Goal: Information Seeking & Learning: Find specific page/section

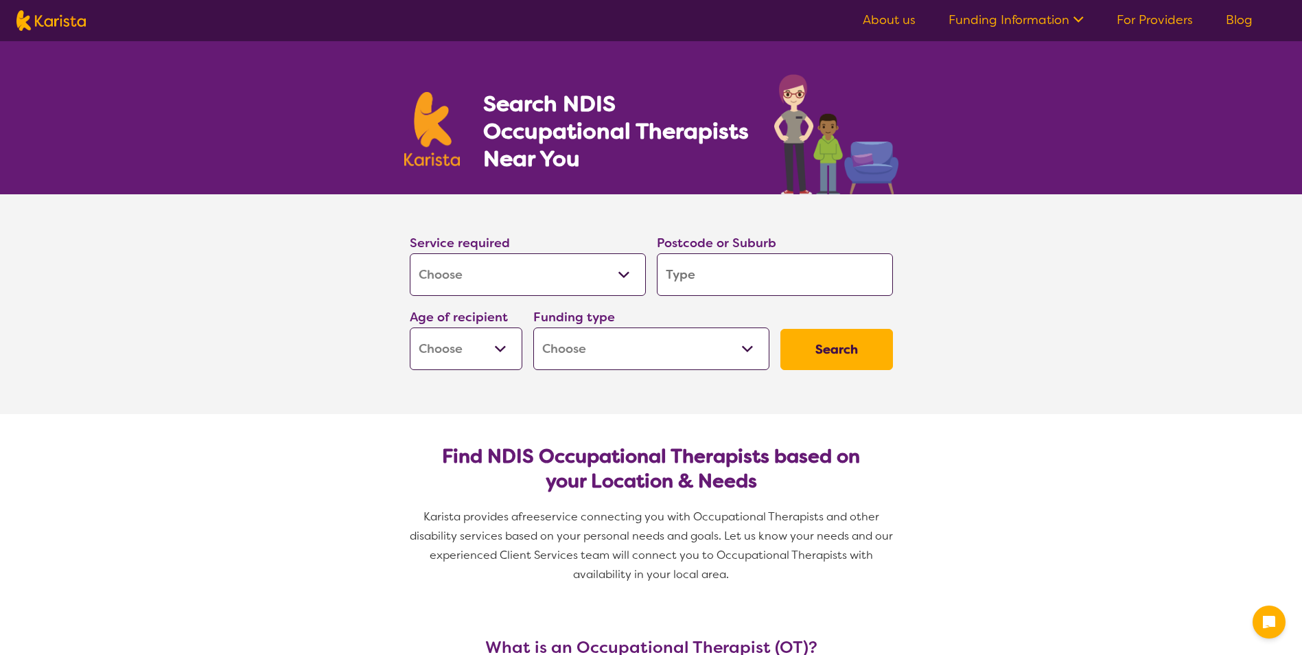
select select "[MEDICAL_DATA]"
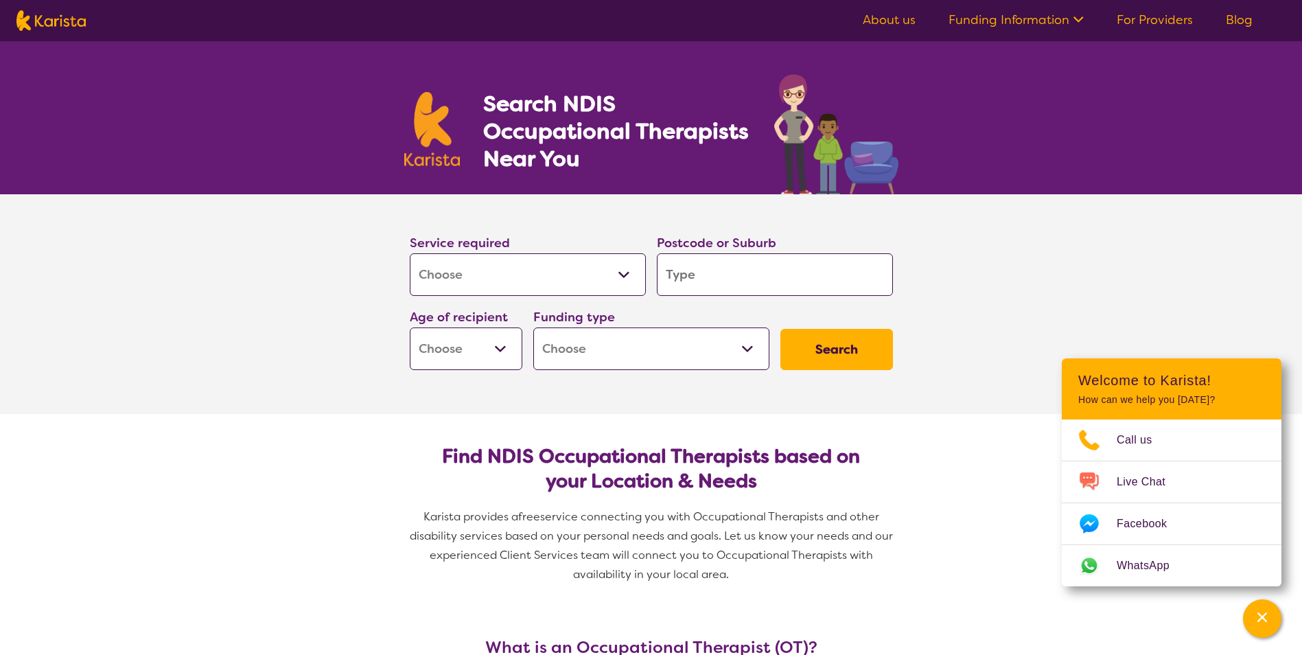
click at [672, 275] on input "search" at bounding box center [775, 274] width 236 height 43
type input "w"
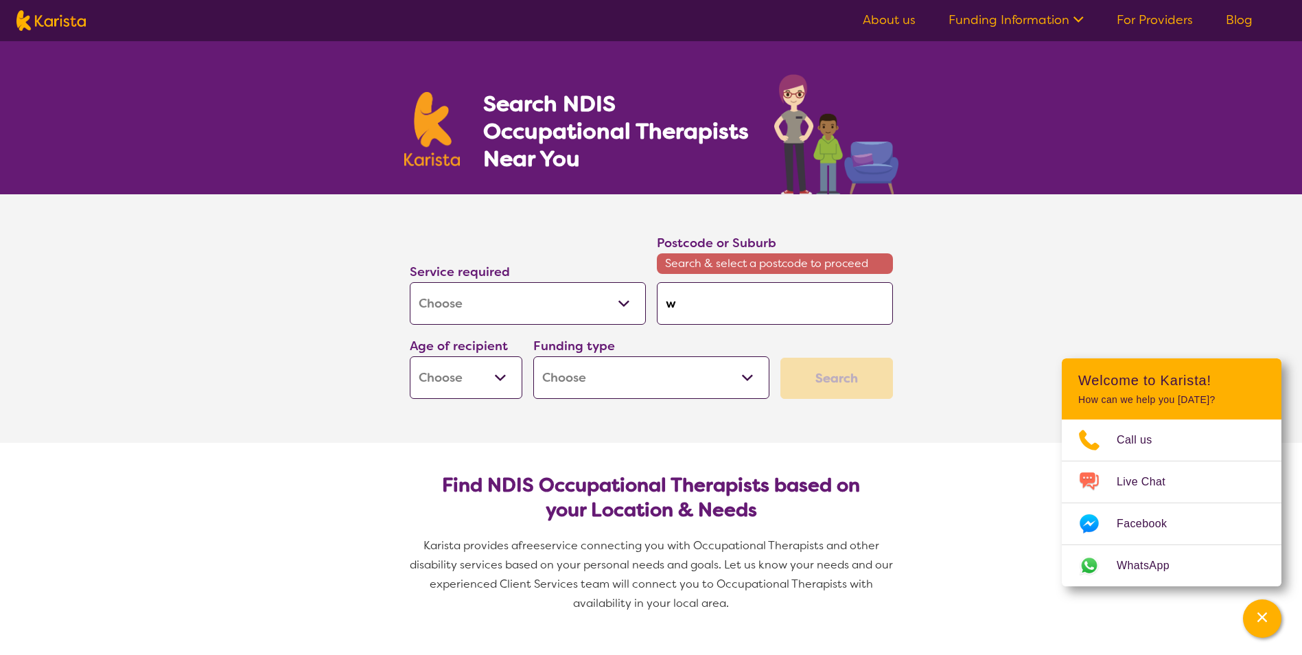
type input "wo"
type input "wol"
type input "[PERSON_NAME]"
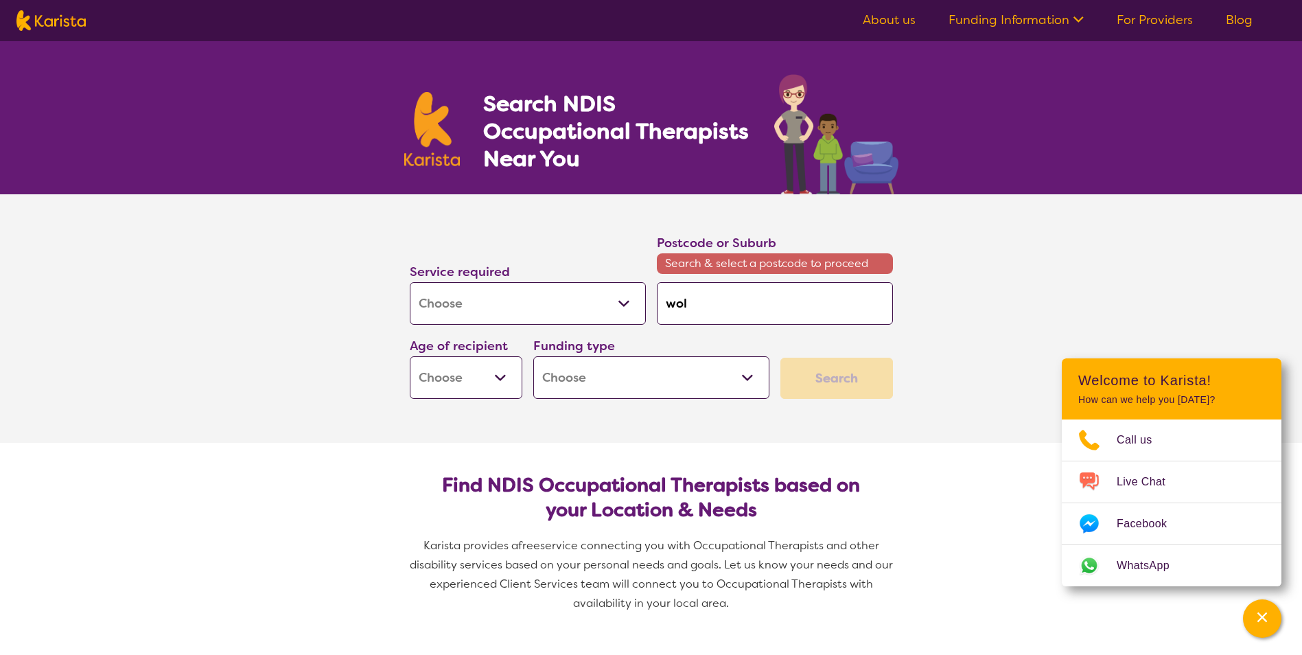
type input "[PERSON_NAME]"
type input "wollo"
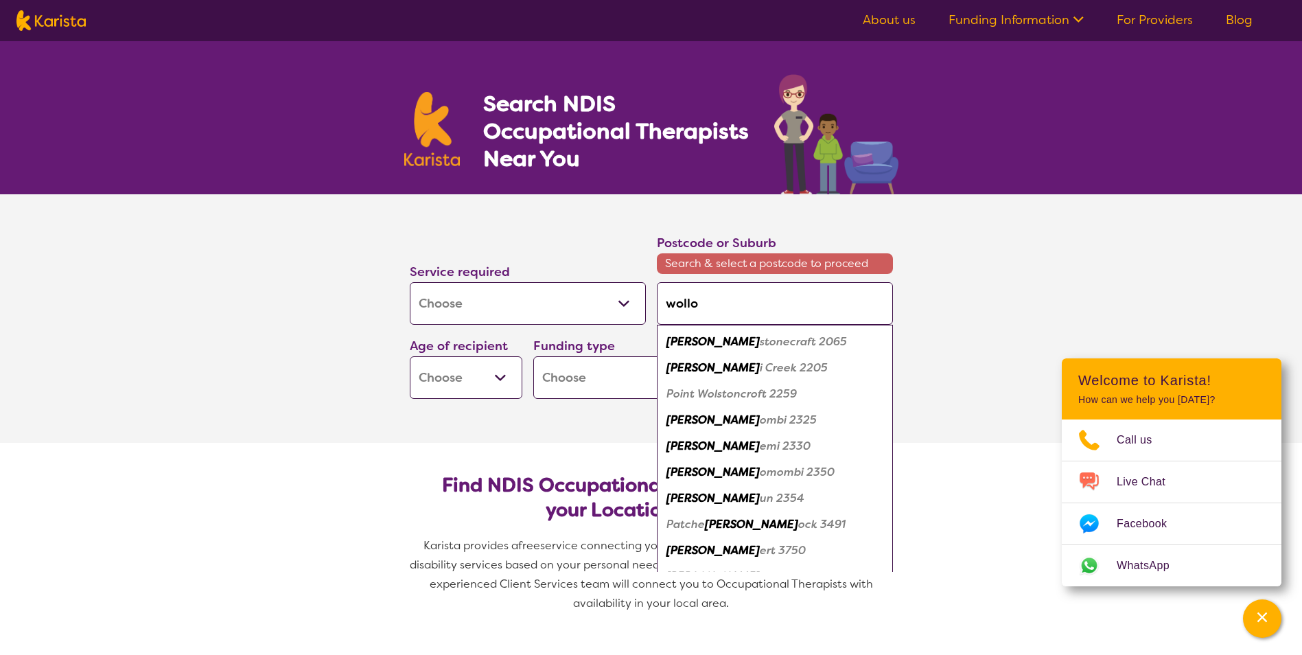
type input "wollon"
type input "wollong"
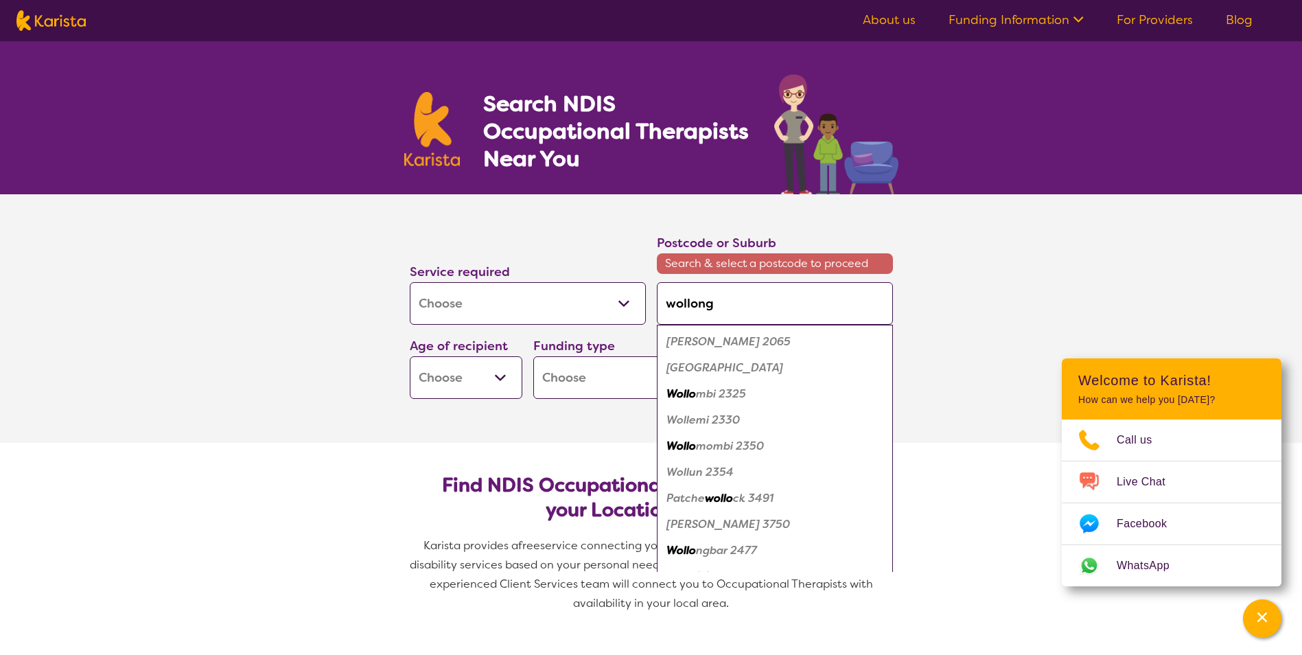
type input "wollongo"
type input "wollongon"
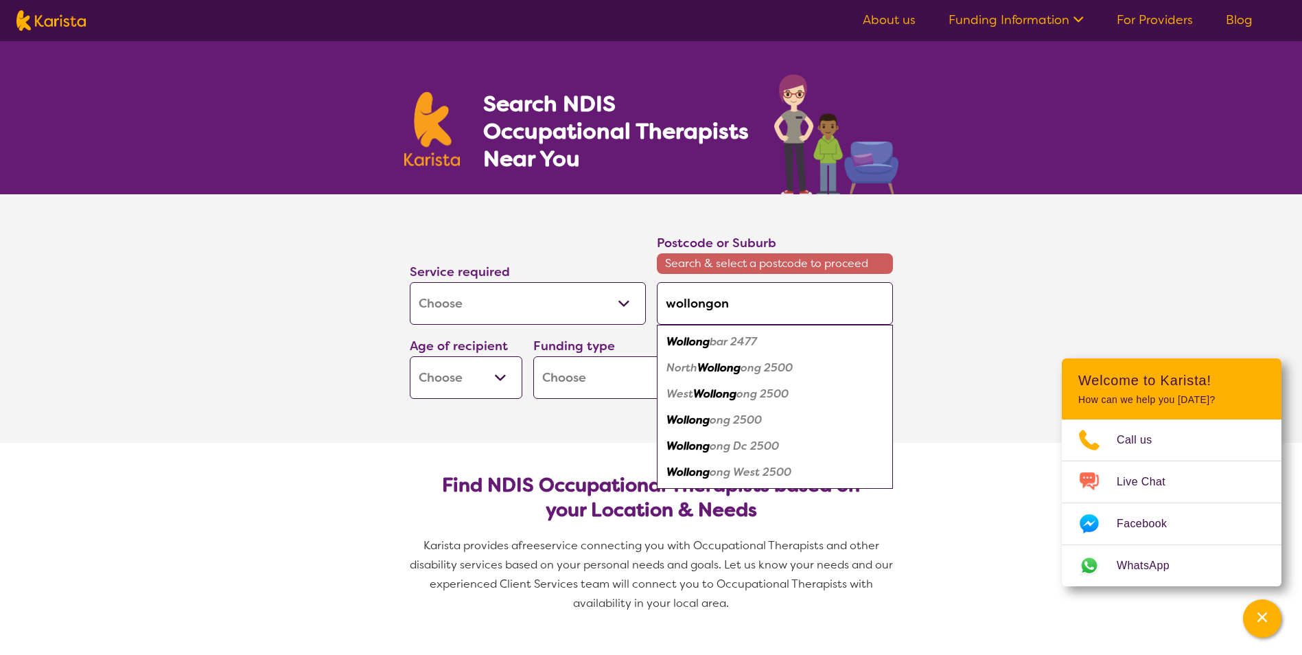
type input "wollongong"
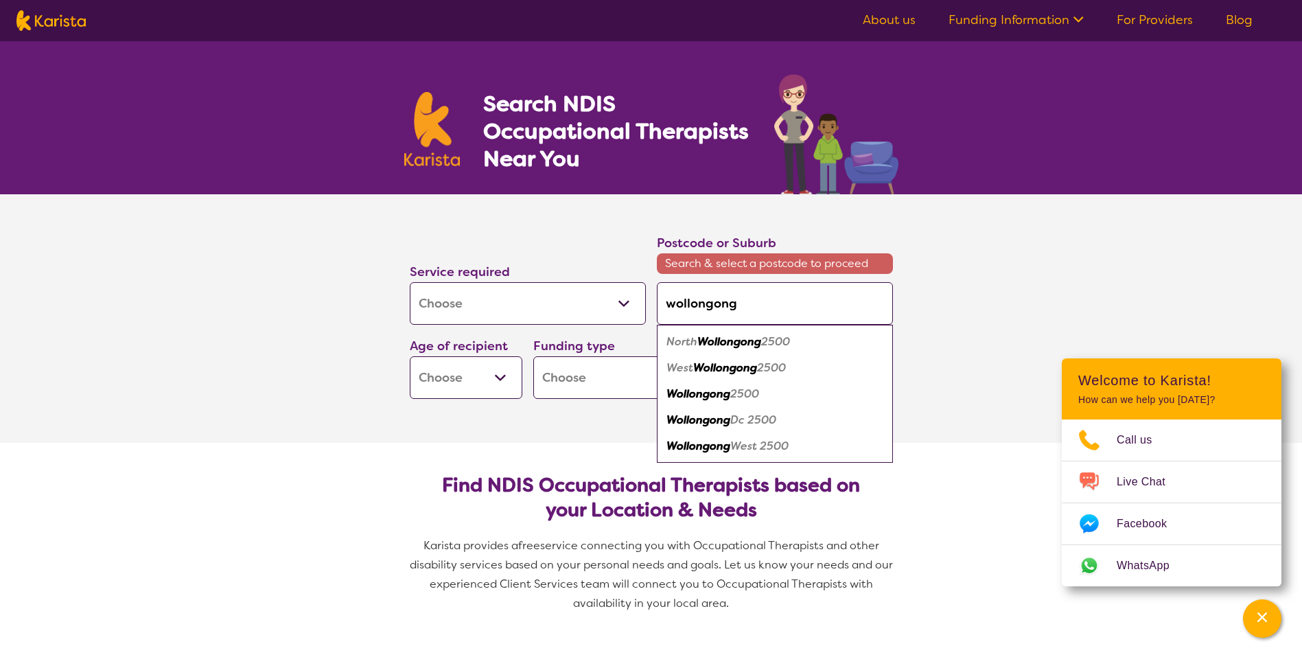
click at [709, 396] on em "Wollongong" at bounding box center [699, 394] width 64 height 14
type input "2500"
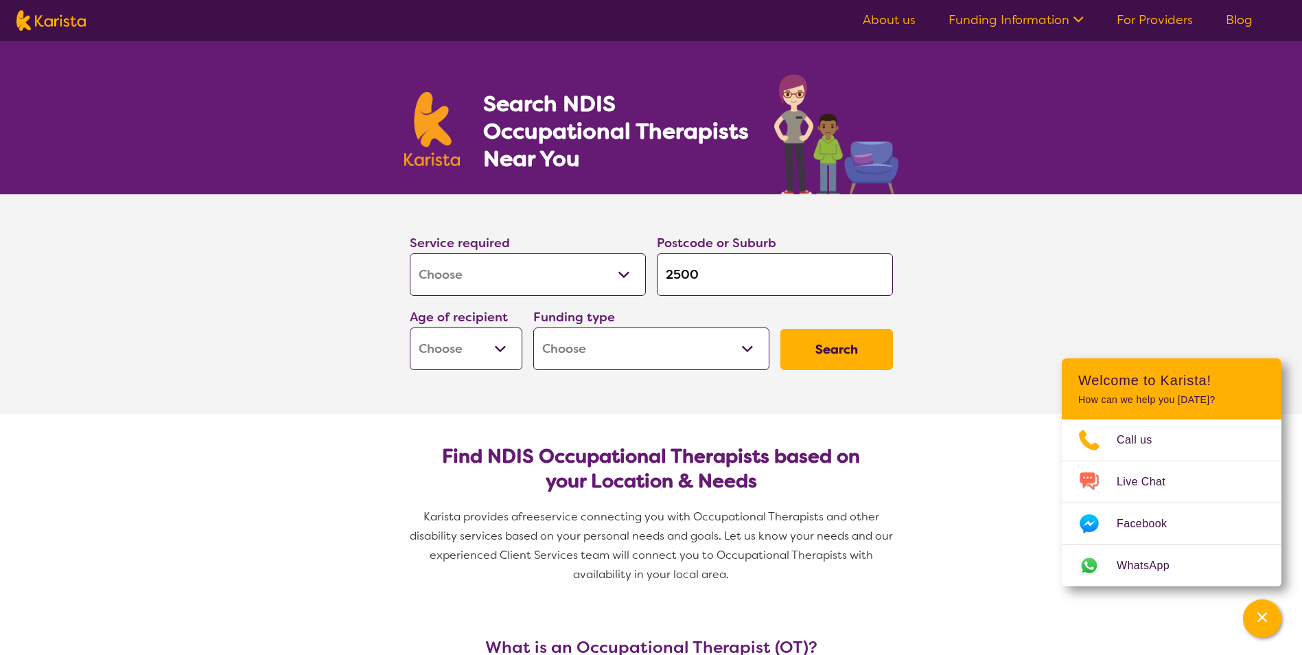
click at [490, 346] on select "Early Childhood - 0 to 9 Child - 10 to 11 Adolescent - 12 to 17 Adult - 18 to 6…" at bounding box center [466, 348] width 113 height 43
select select "AD"
click at [410, 327] on select "Early Childhood - 0 to 9 Child - 10 to 11 Adolescent - 12 to 17 Adult - 18 to 6…" at bounding box center [466, 348] width 113 height 43
select select "AD"
click at [750, 343] on select "Home Care Package (HCP) National Disability Insurance Scheme (NDIS) I don't know" at bounding box center [651, 348] width 236 height 43
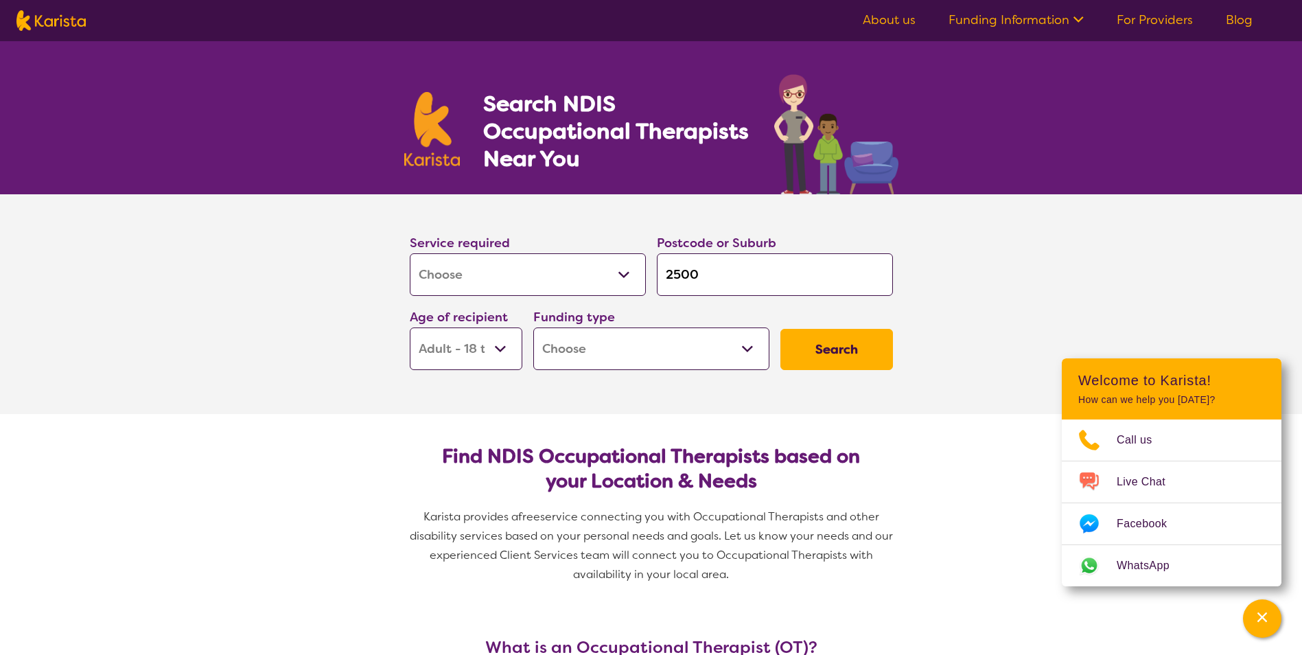
select select "NDIS"
click at [533, 327] on select "Home Care Package (HCP) National Disability Insurance Scheme (NDIS) I don't know" at bounding box center [651, 348] width 236 height 43
select select "NDIS"
click at [820, 347] on button "Search" at bounding box center [837, 349] width 113 height 41
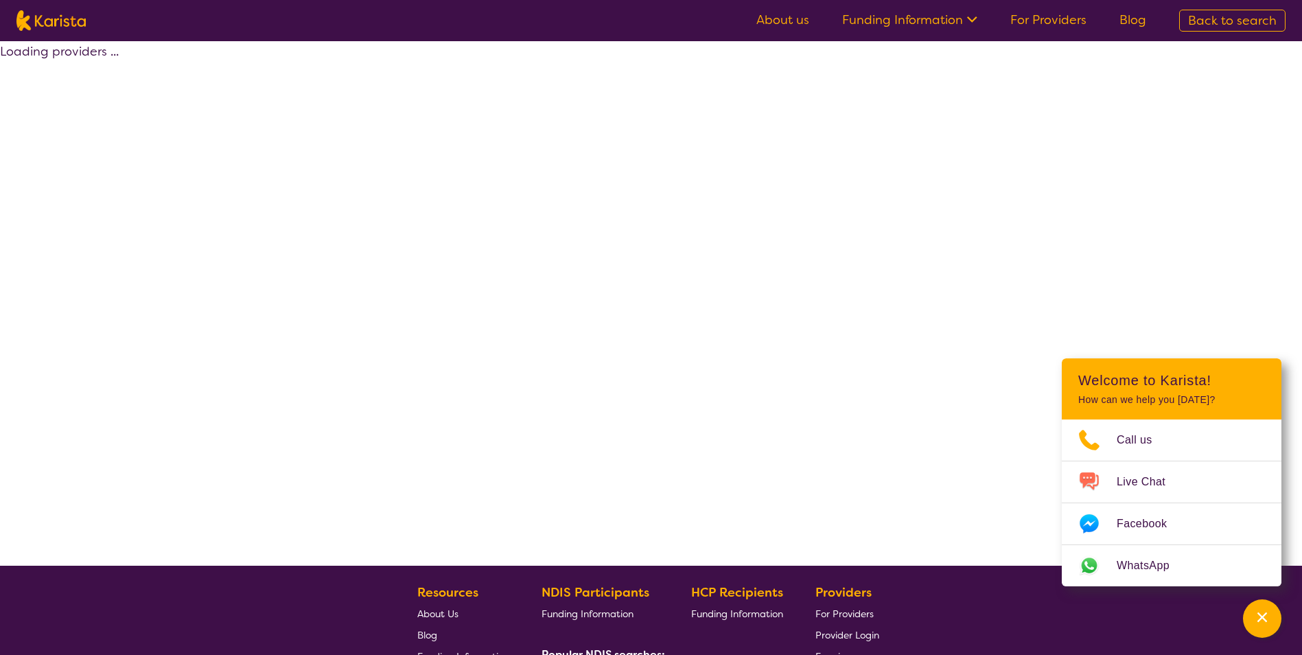
select select "by_score"
